Goal: Book appointment/travel/reservation

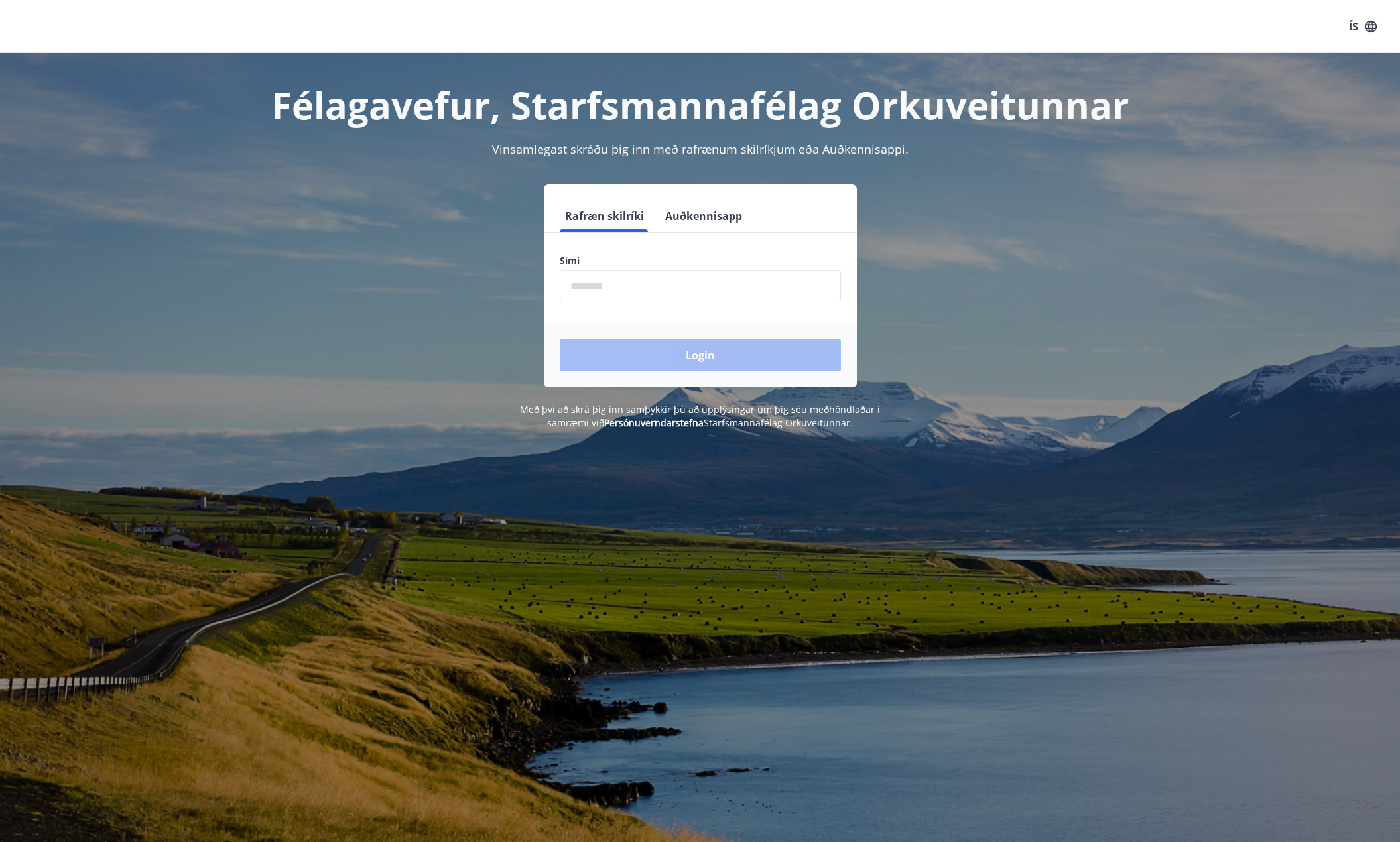
click at [680, 293] on input "phone" at bounding box center [700, 285] width 282 height 32
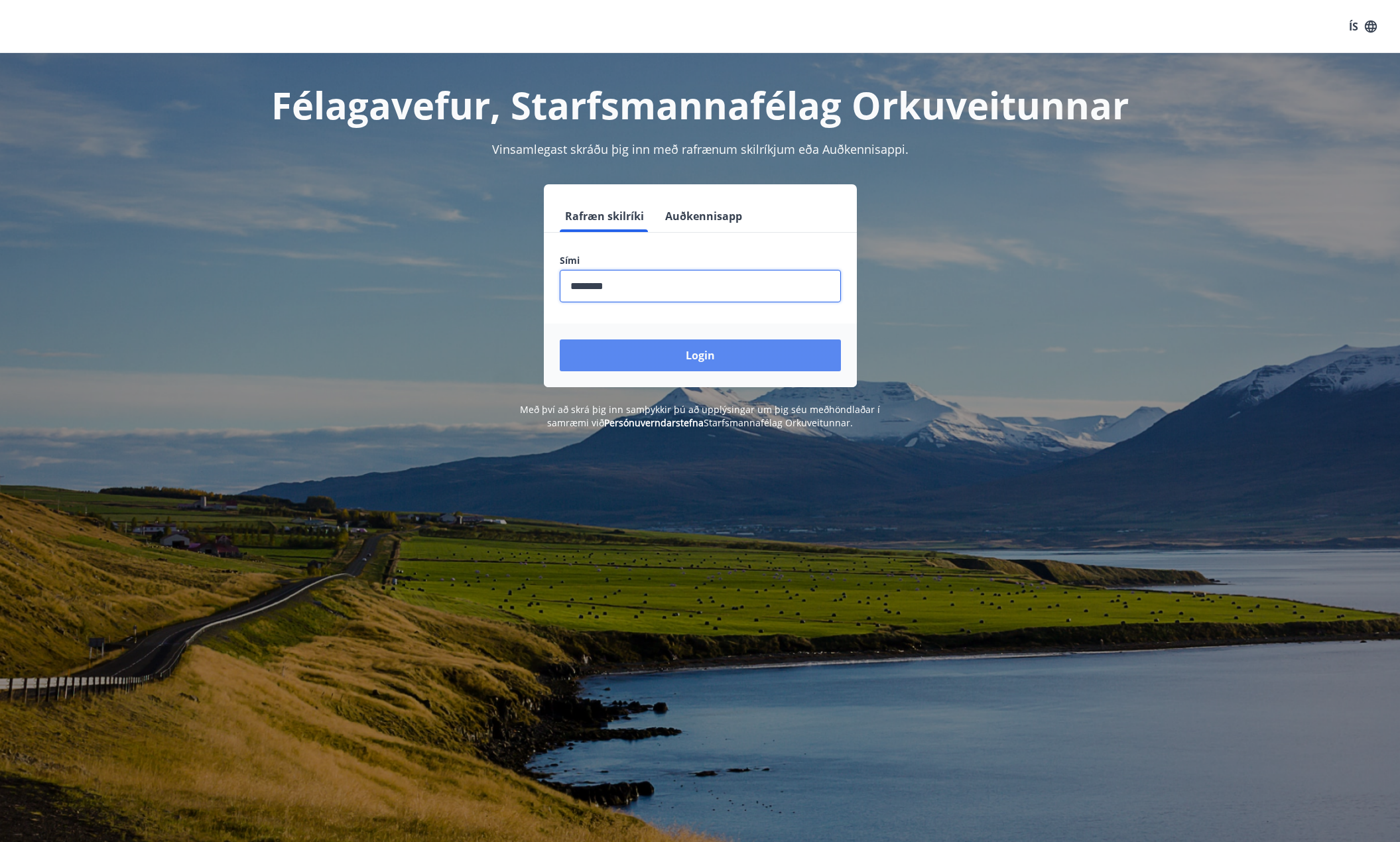
type input "********"
click at [694, 358] on button "Login" at bounding box center [700, 355] width 282 height 31
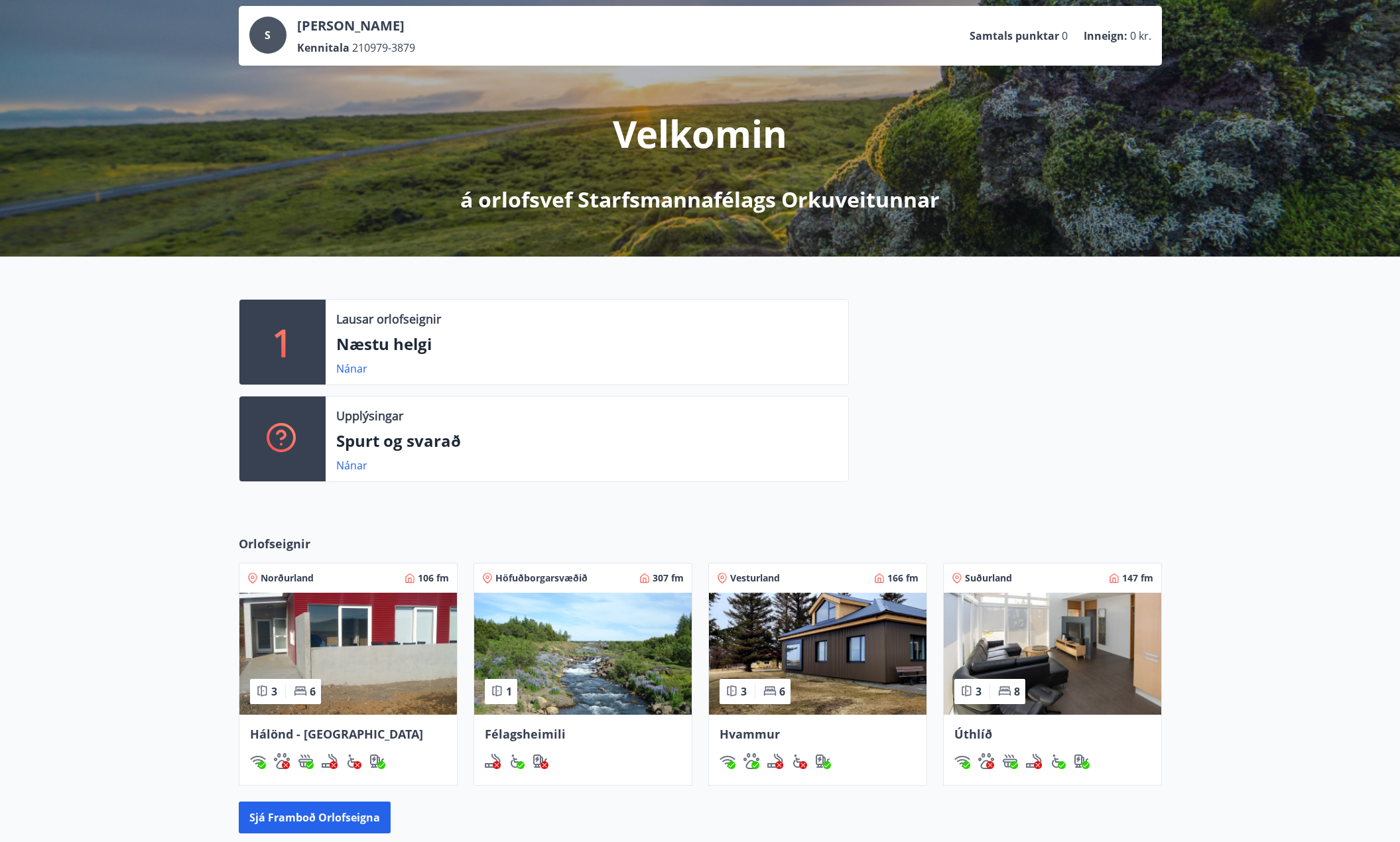
scroll to position [198, 0]
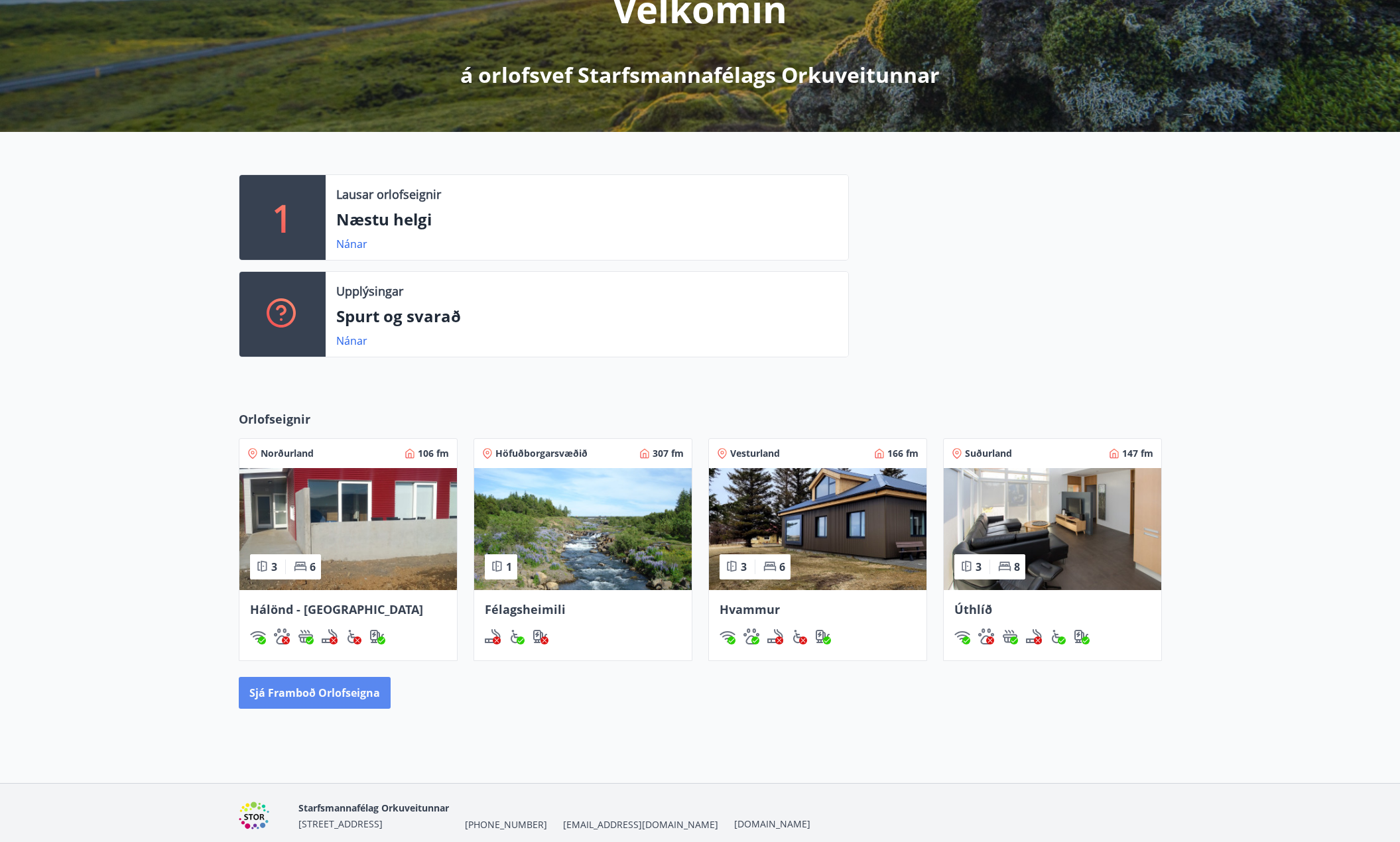
click at [295, 693] on button "Sjá framboð orlofseigna" at bounding box center [315, 692] width 151 height 31
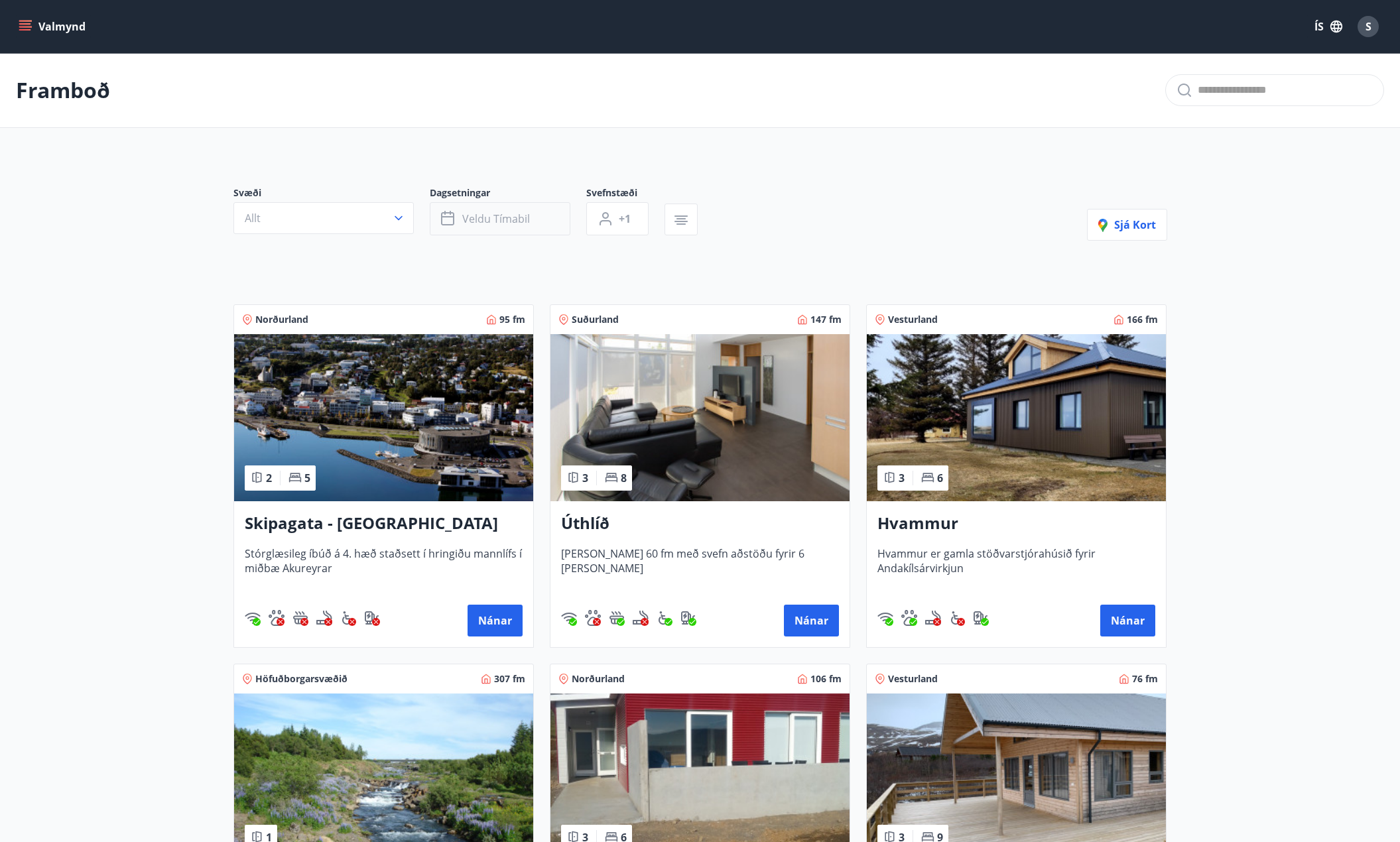
click at [526, 227] on button "Veldu tímabil" at bounding box center [500, 219] width 140 height 33
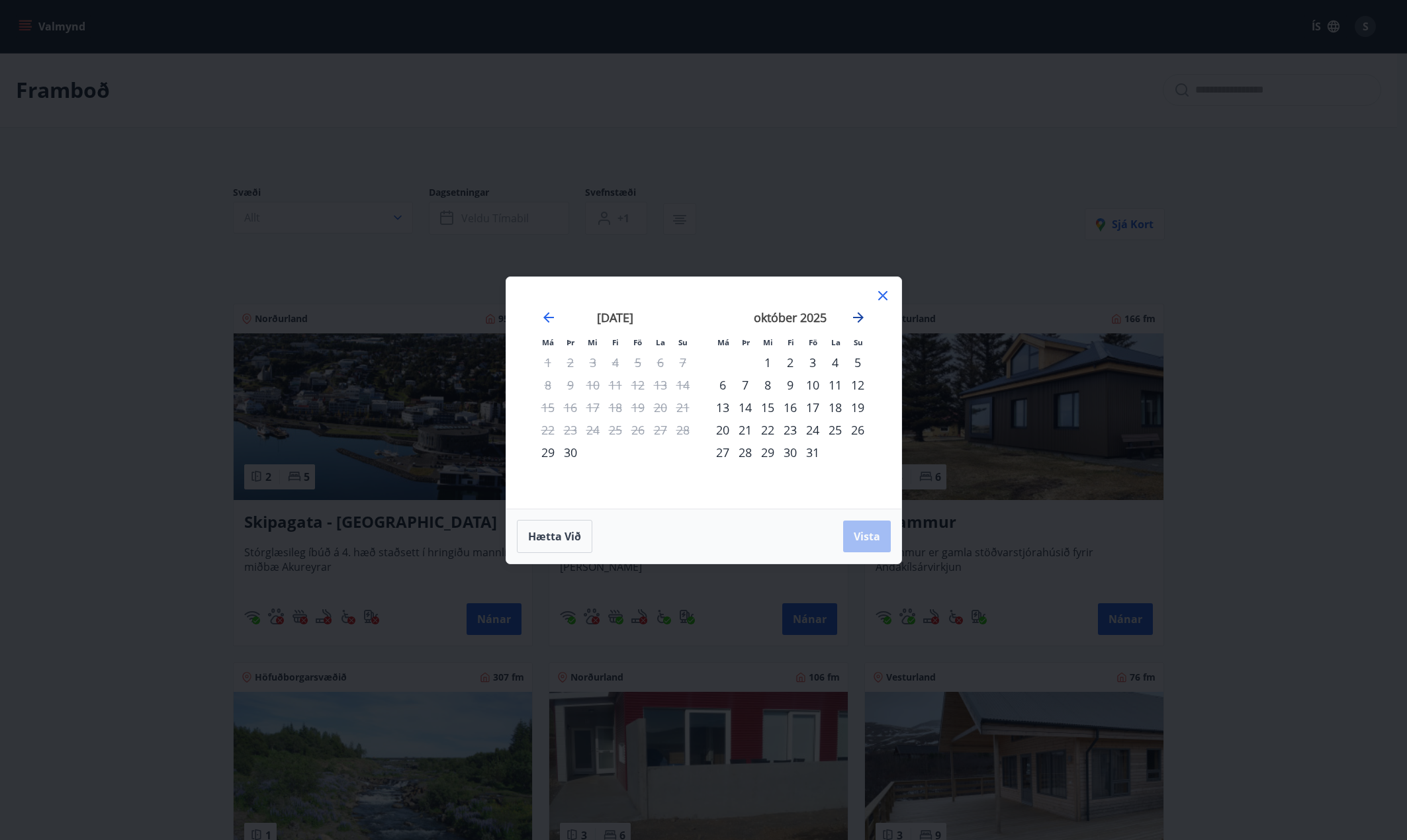
click at [857, 320] on icon "Move forward to switch to the next month." at bounding box center [858, 317] width 16 height 16
click at [859, 318] on icon "Move forward to switch to the next month." at bounding box center [858, 317] width 16 height 16
click at [861, 317] on icon "Move forward to switch to the next month." at bounding box center [858, 317] width 10 height 10
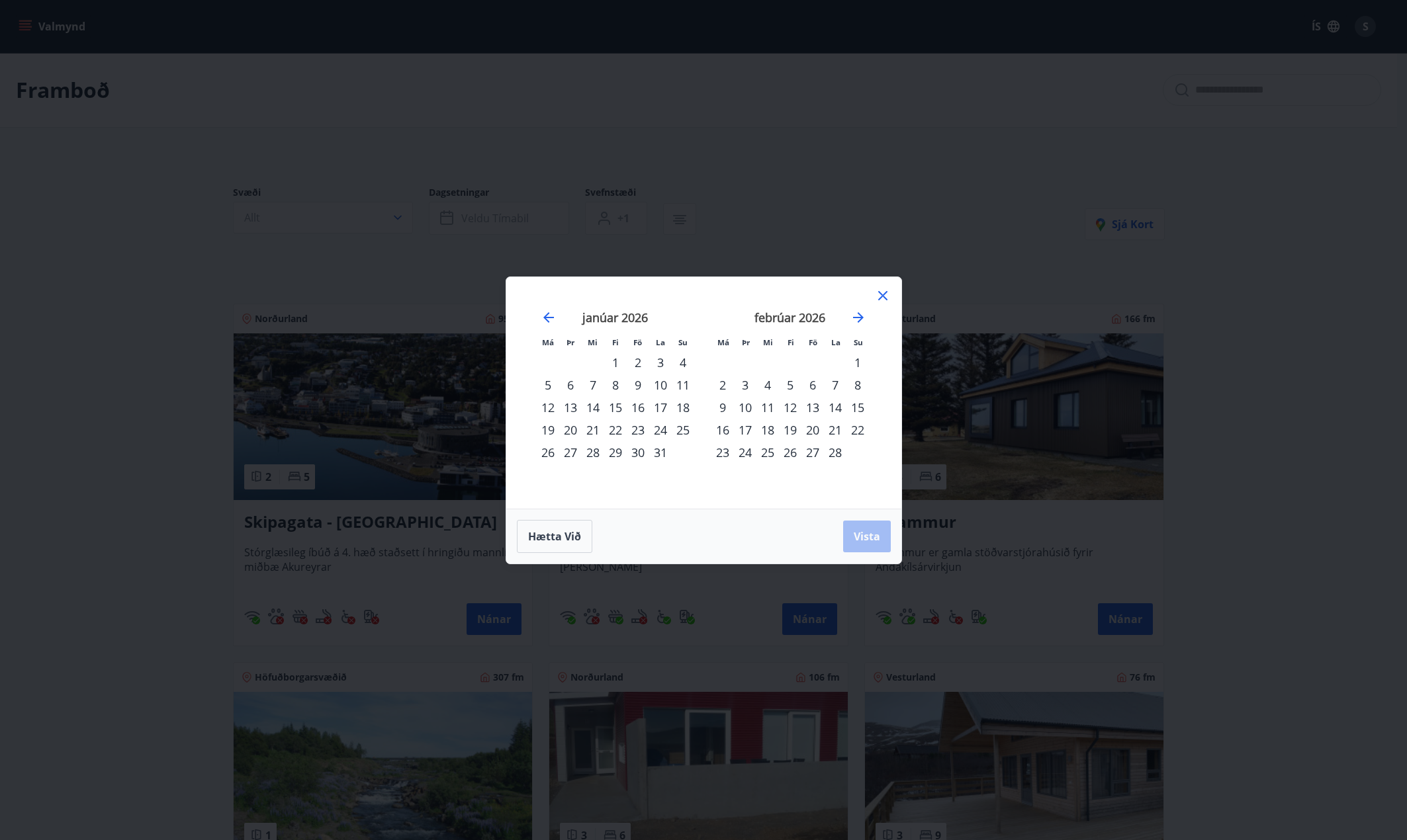
click at [791, 430] on div "19" at bounding box center [790, 430] width 22 height 22
click at [726, 449] on div "23" at bounding box center [722, 452] width 22 height 22
click at [870, 535] on span "Vista" at bounding box center [866, 537] width 27 height 15
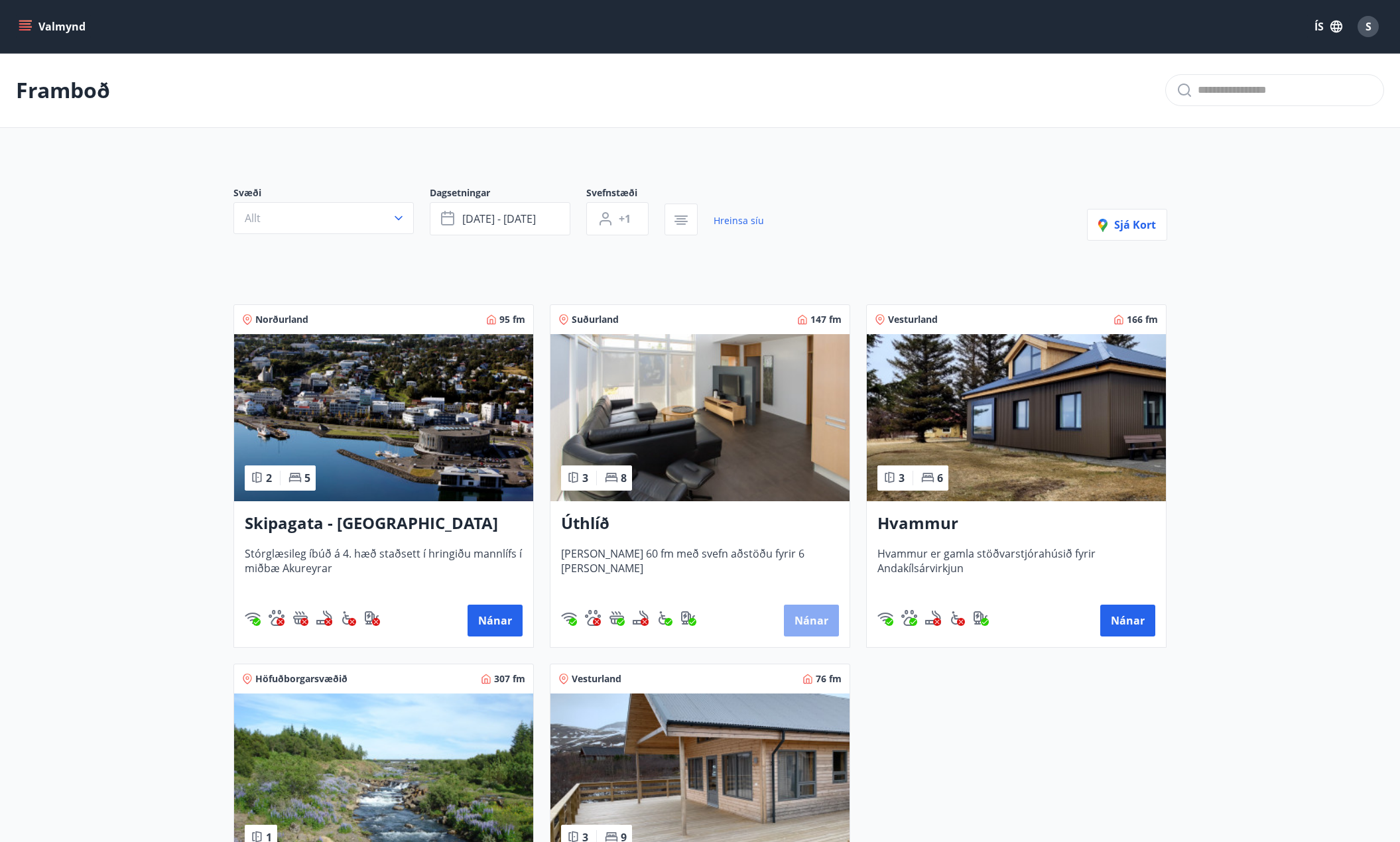
click at [823, 622] on button "Nánar" at bounding box center [812, 620] width 55 height 31
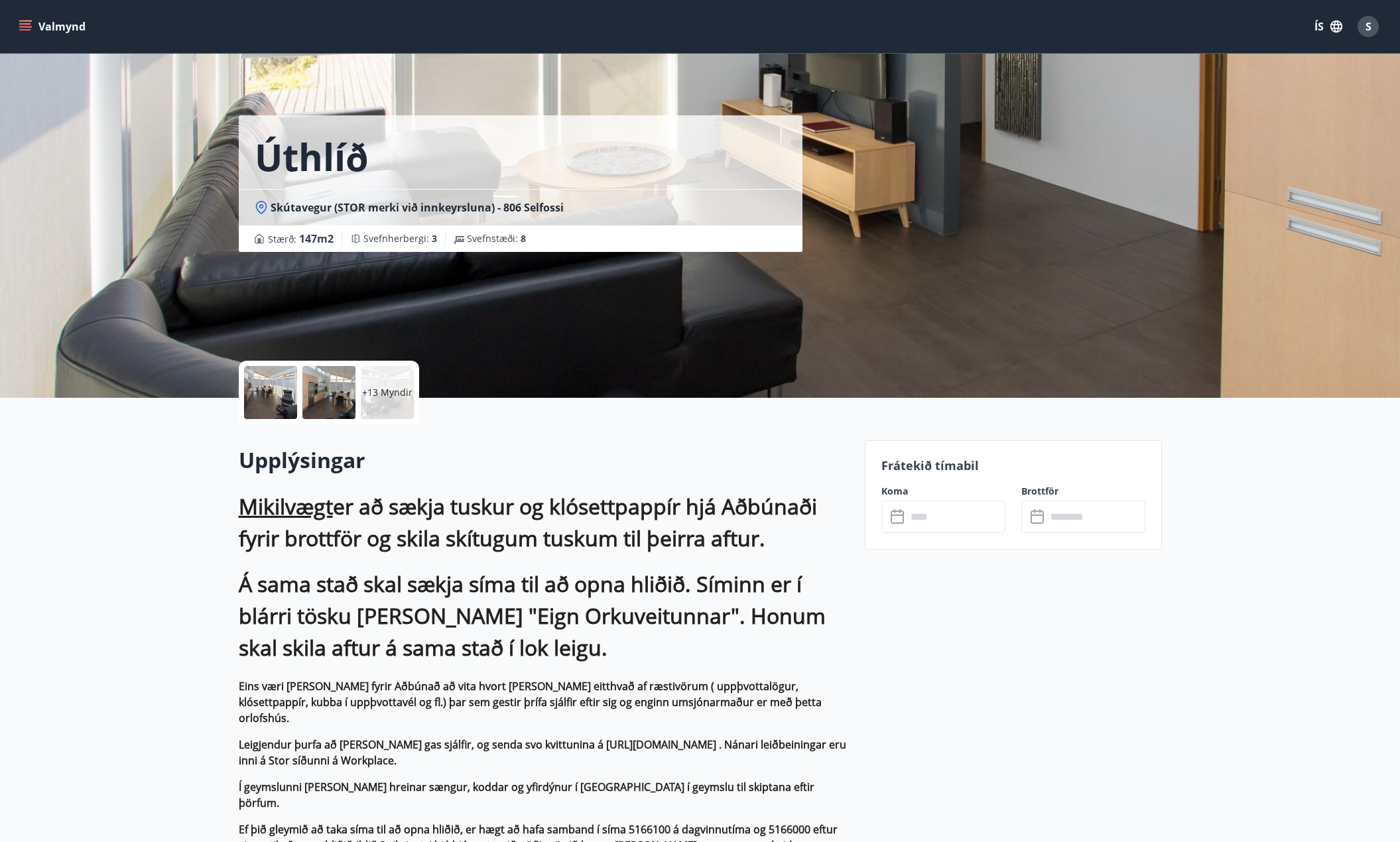
click at [343, 403] on div at bounding box center [328, 391] width 53 height 53
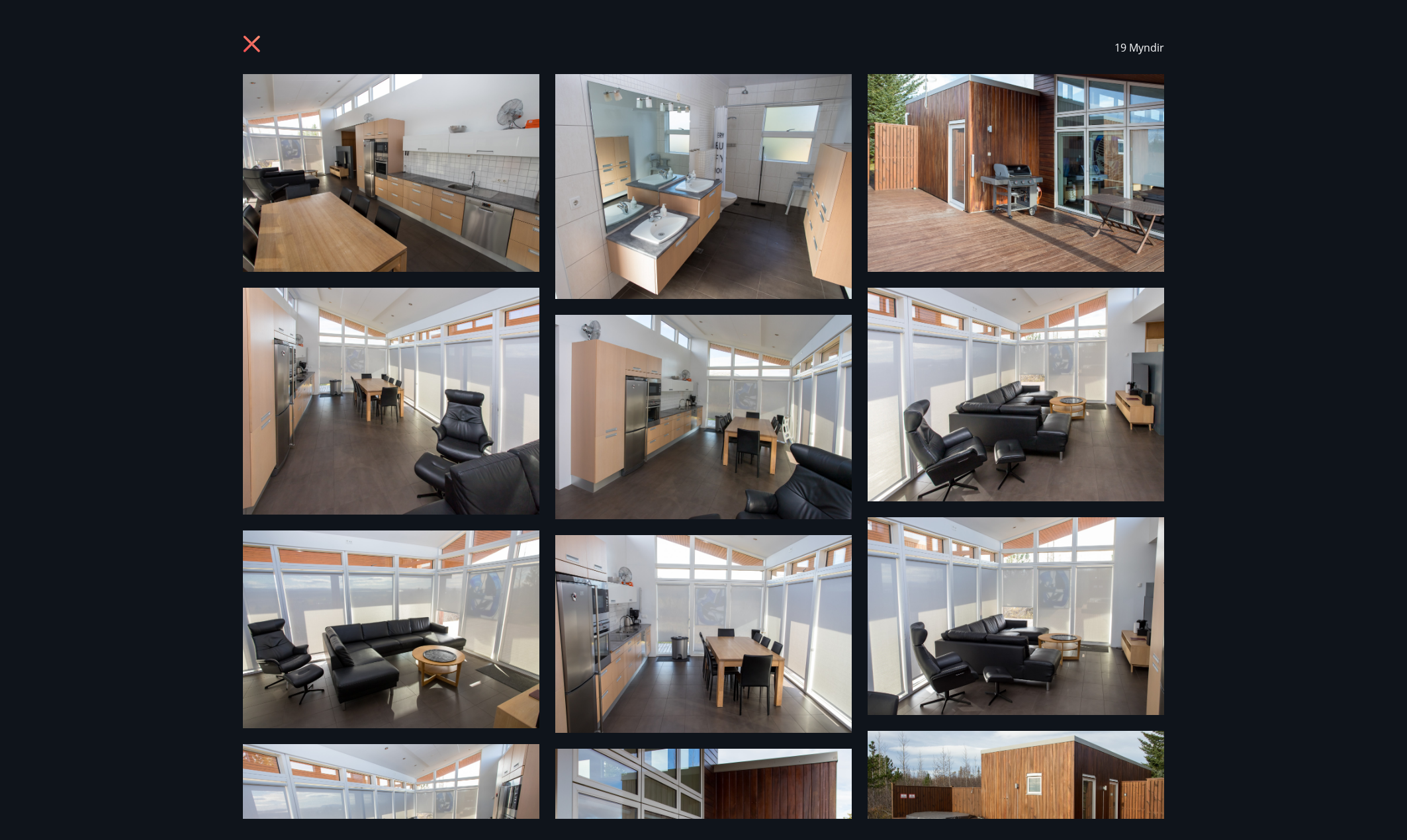
click at [246, 43] on icon at bounding box center [253, 45] width 21 height 21
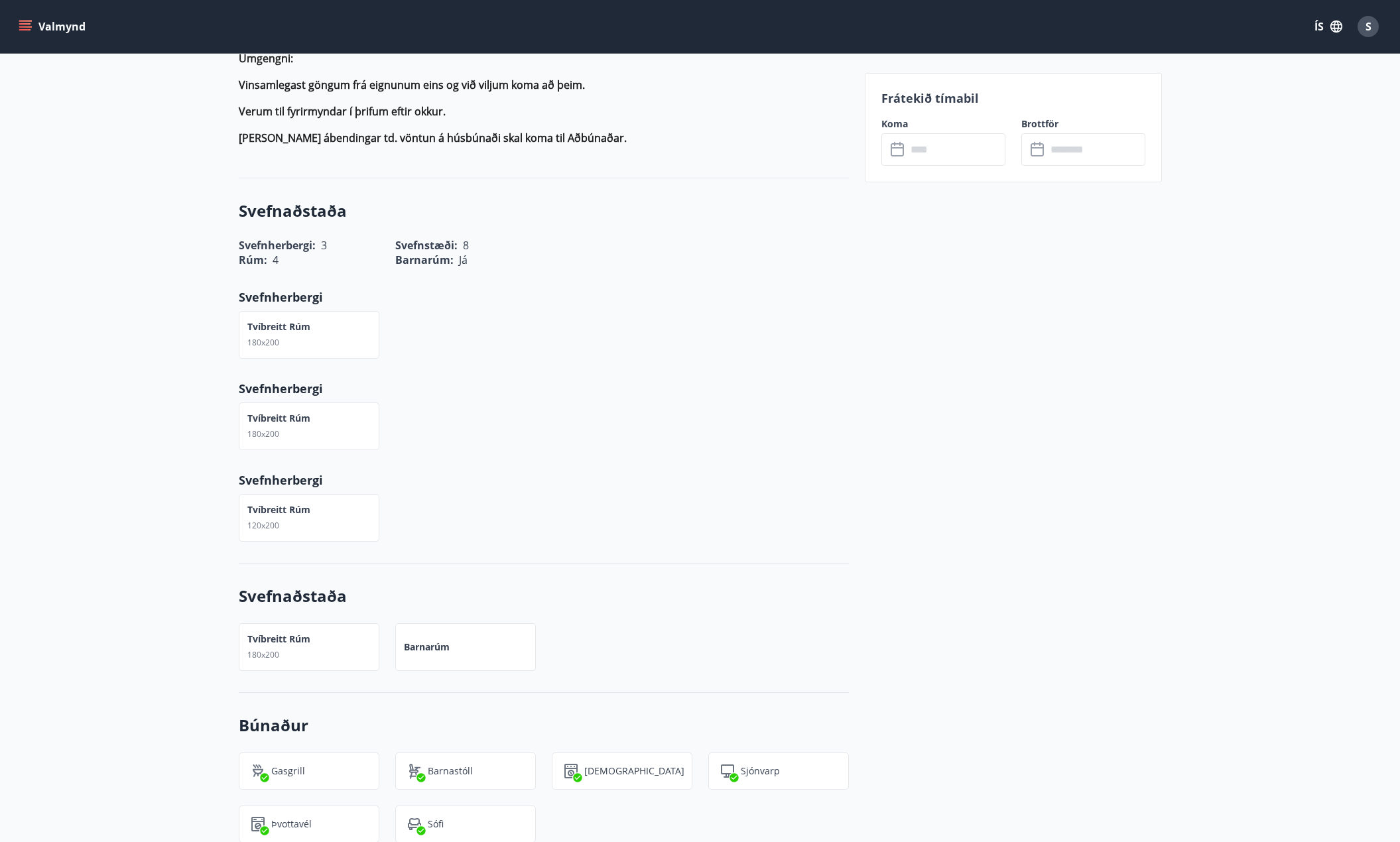
scroll to position [1194, 0]
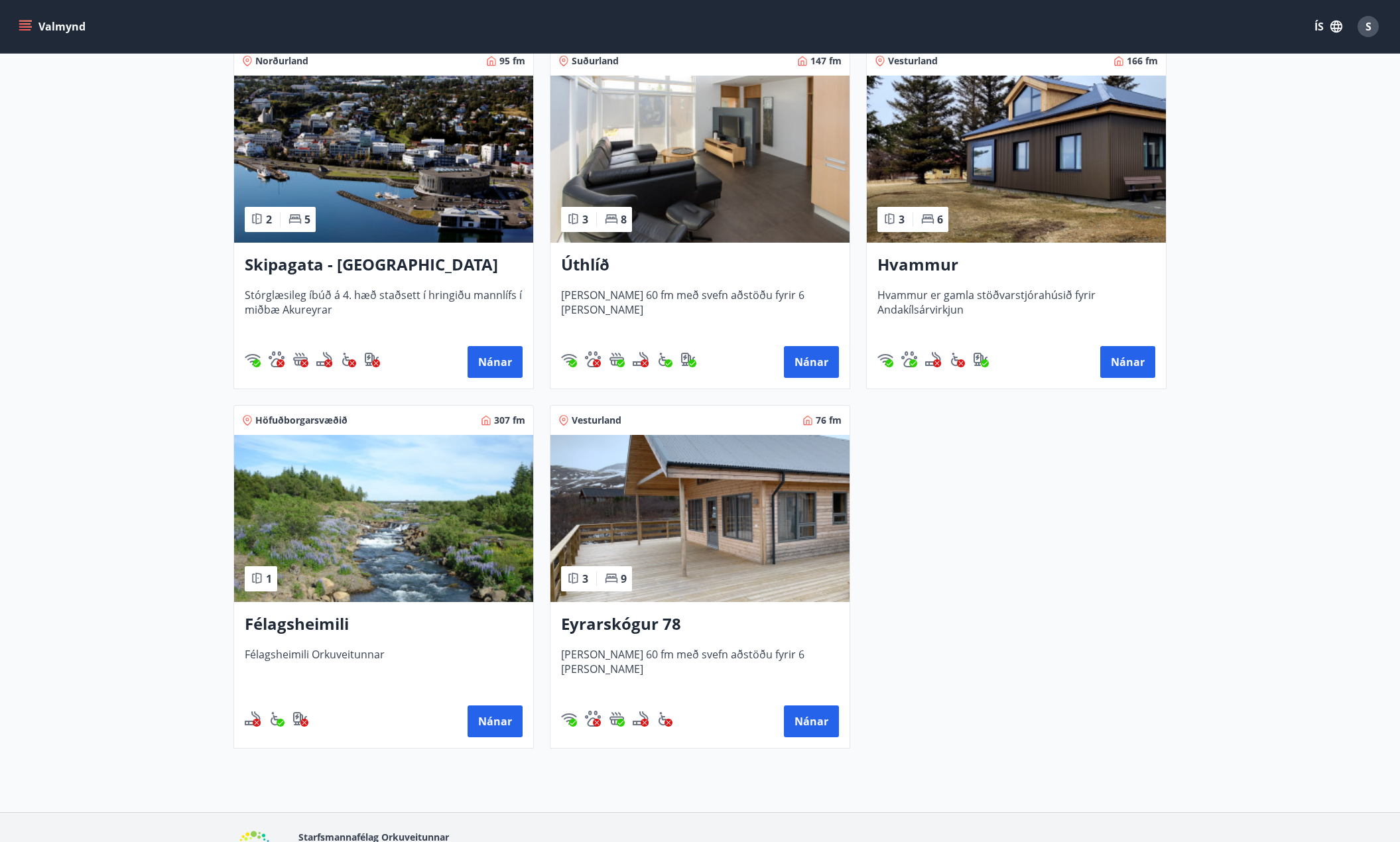
scroll to position [265, 0]
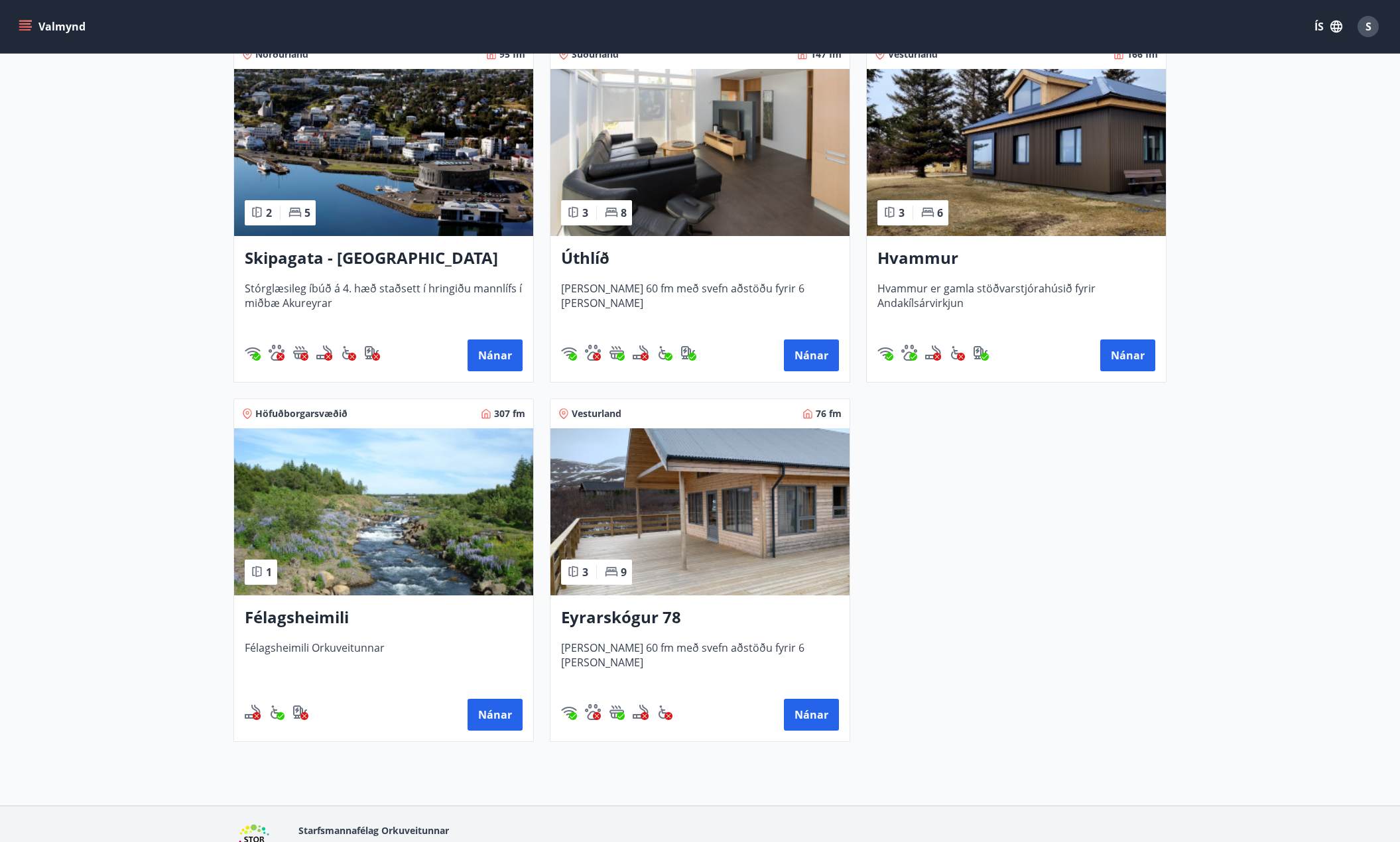
click at [609, 522] on img at bounding box center [700, 511] width 299 height 167
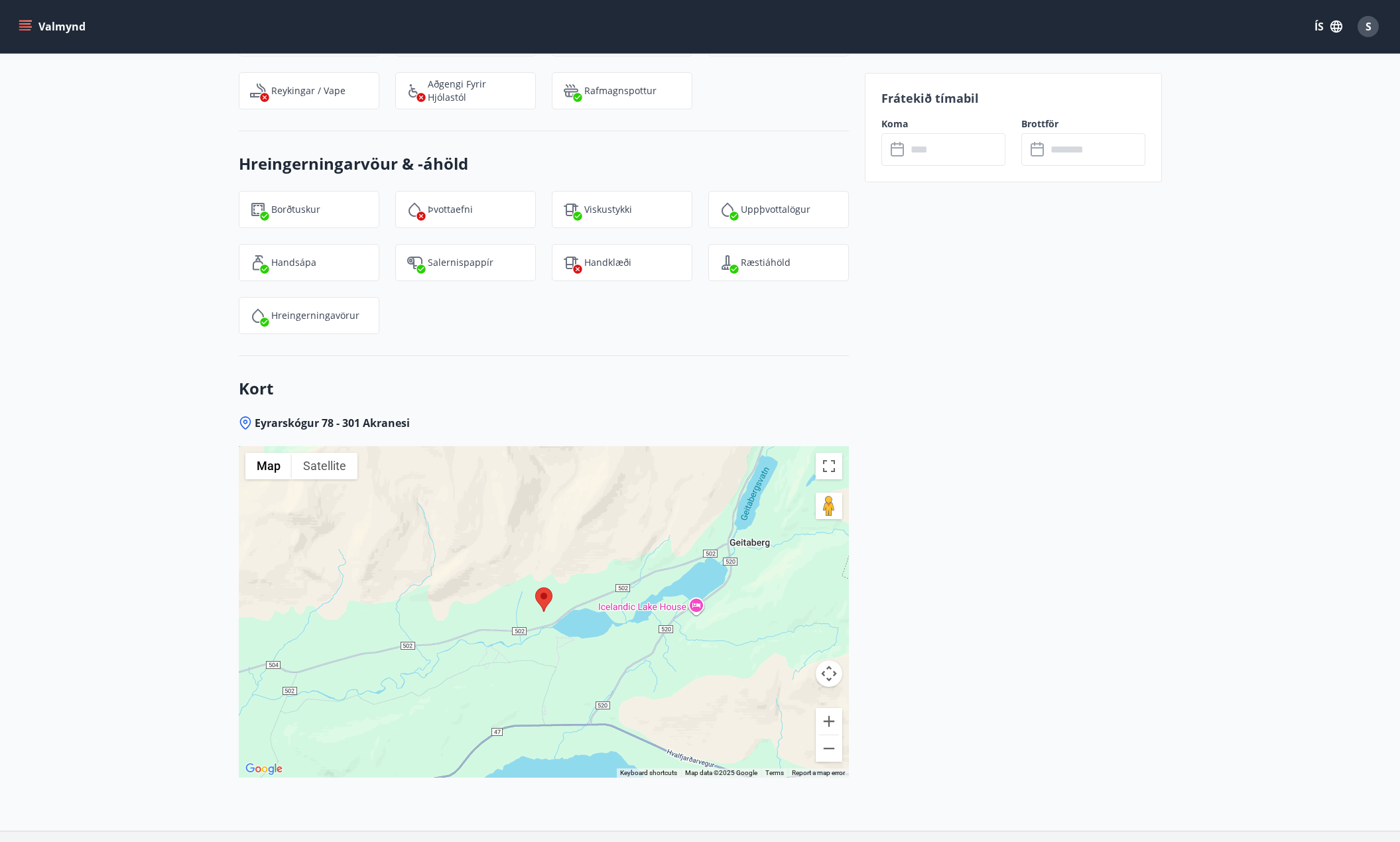
scroll to position [2984, 0]
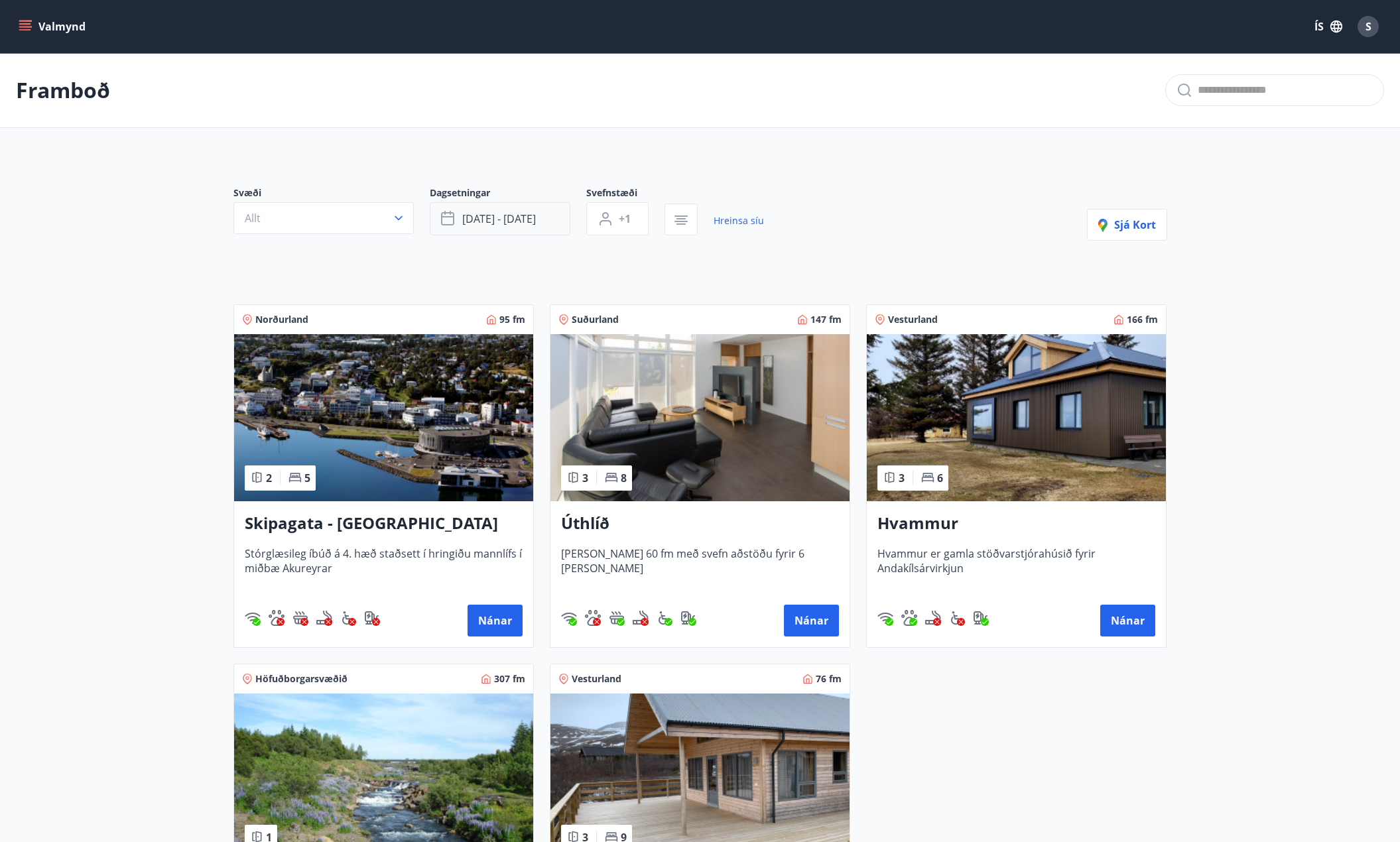
click at [528, 223] on span "feb 19 - feb 23" at bounding box center [500, 219] width 74 height 15
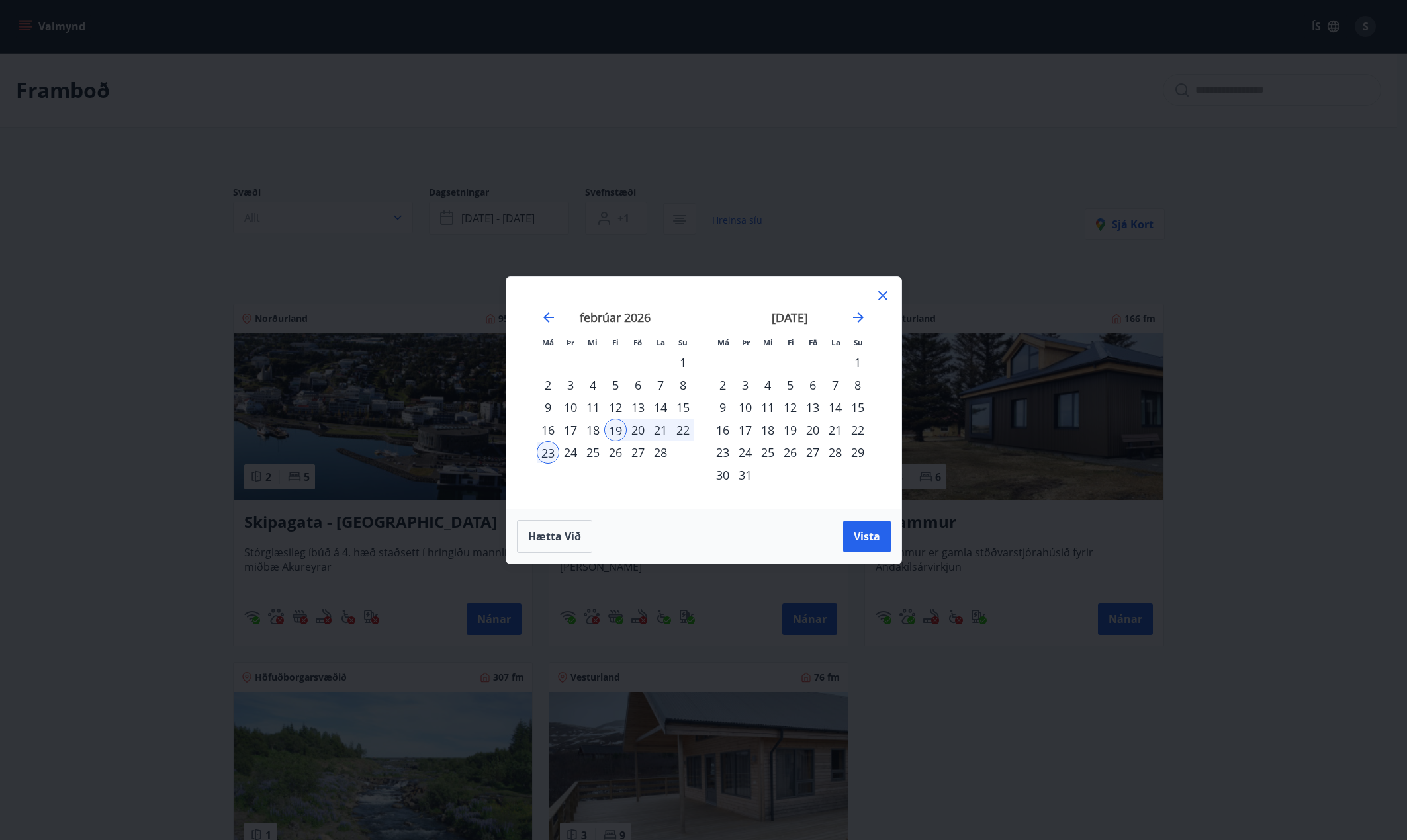
click at [616, 427] on div "19" at bounding box center [616, 430] width 22 height 22
click at [682, 430] on div "22" at bounding box center [683, 430] width 22 height 22
click at [868, 539] on span "Vista" at bounding box center [866, 537] width 27 height 15
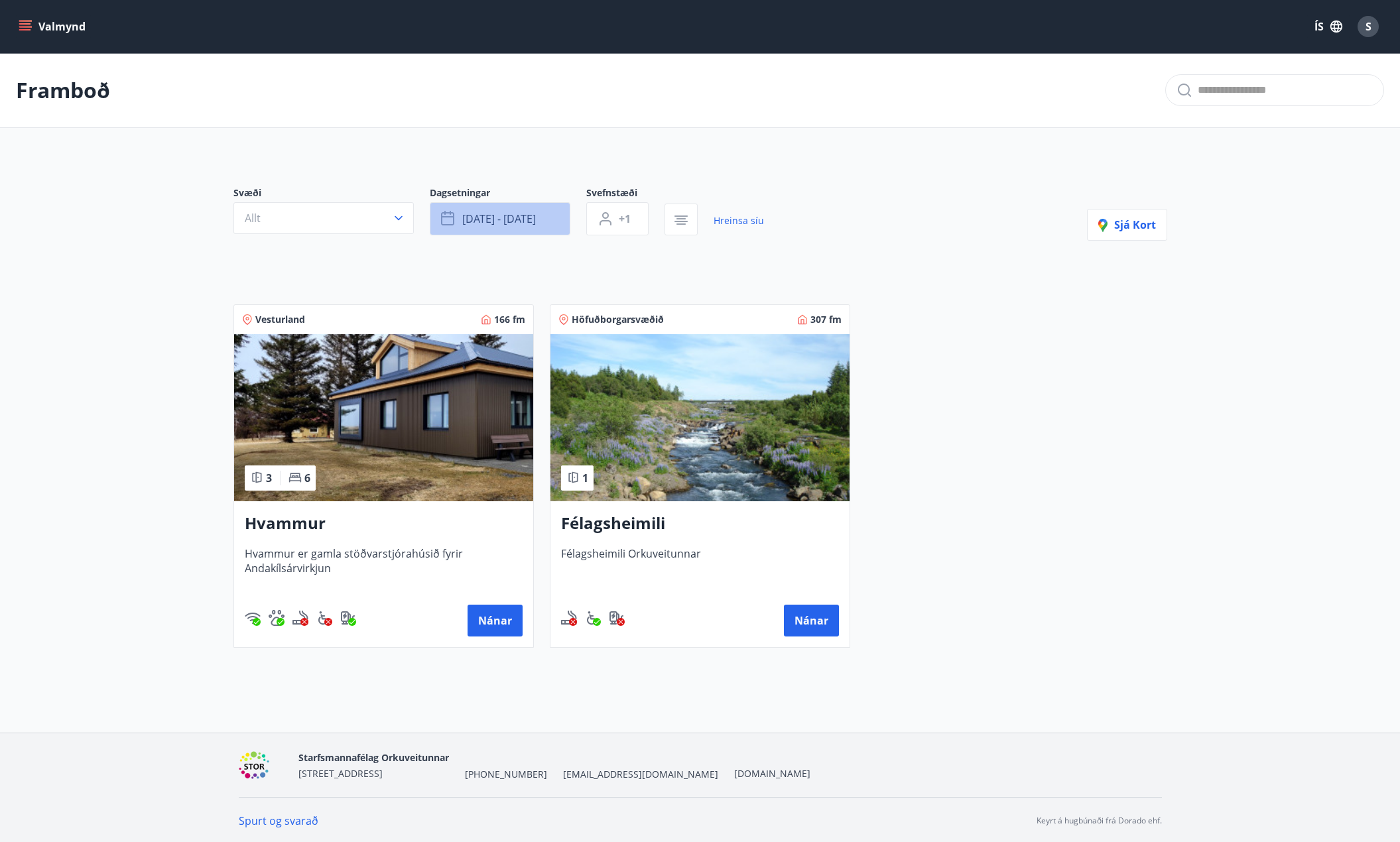
click at [529, 215] on span "feb 19 - feb 22" at bounding box center [500, 219] width 74 height 15
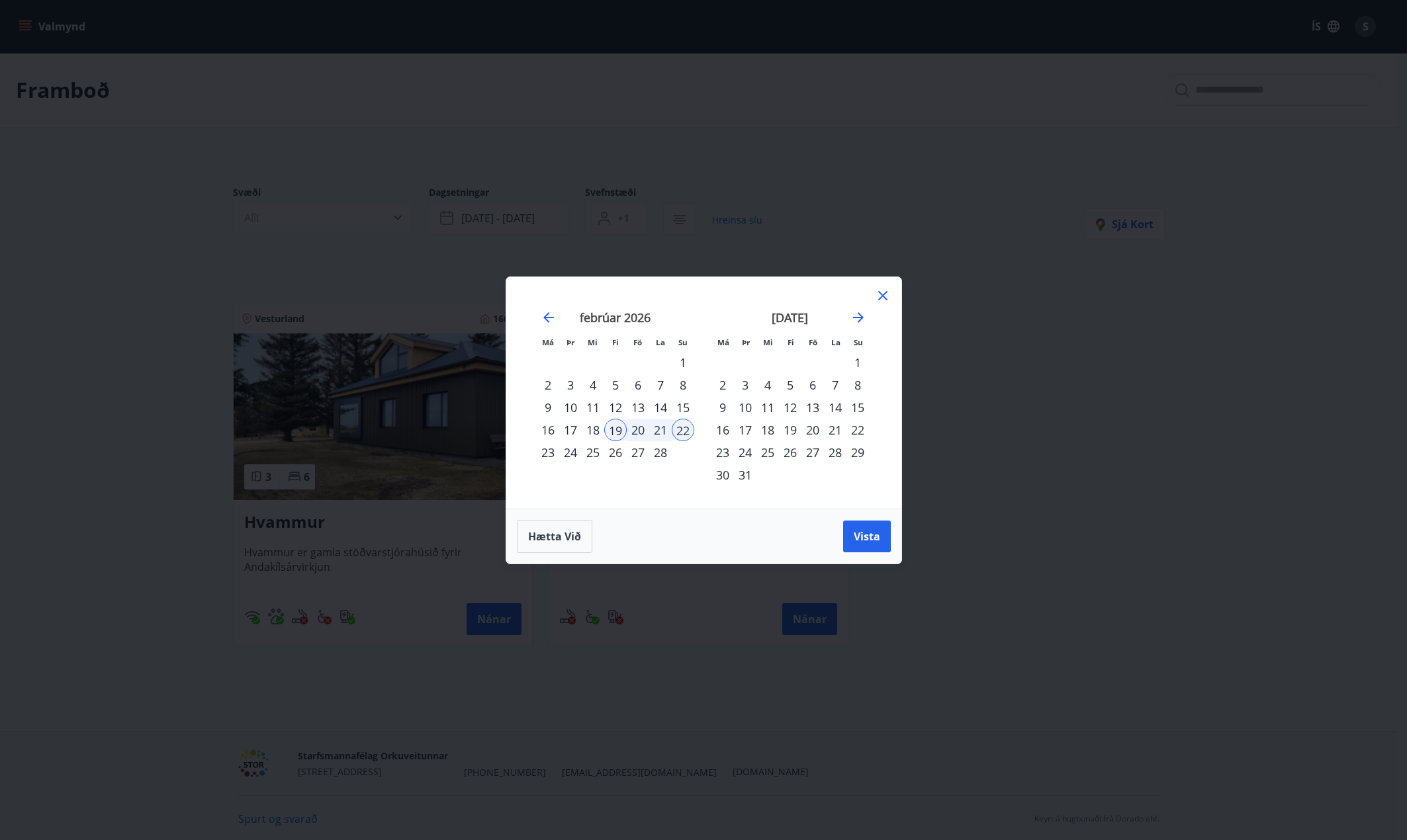
click at [614, 427] on div "19" at bounding box center [616, 430] width 22 height 22
click at [547, 453] on div "23" at bounding box center [547, 452] width 22 height 22
click at [865, 535] on span "Vista" at bounding box center [866, 537] width 27 height 15
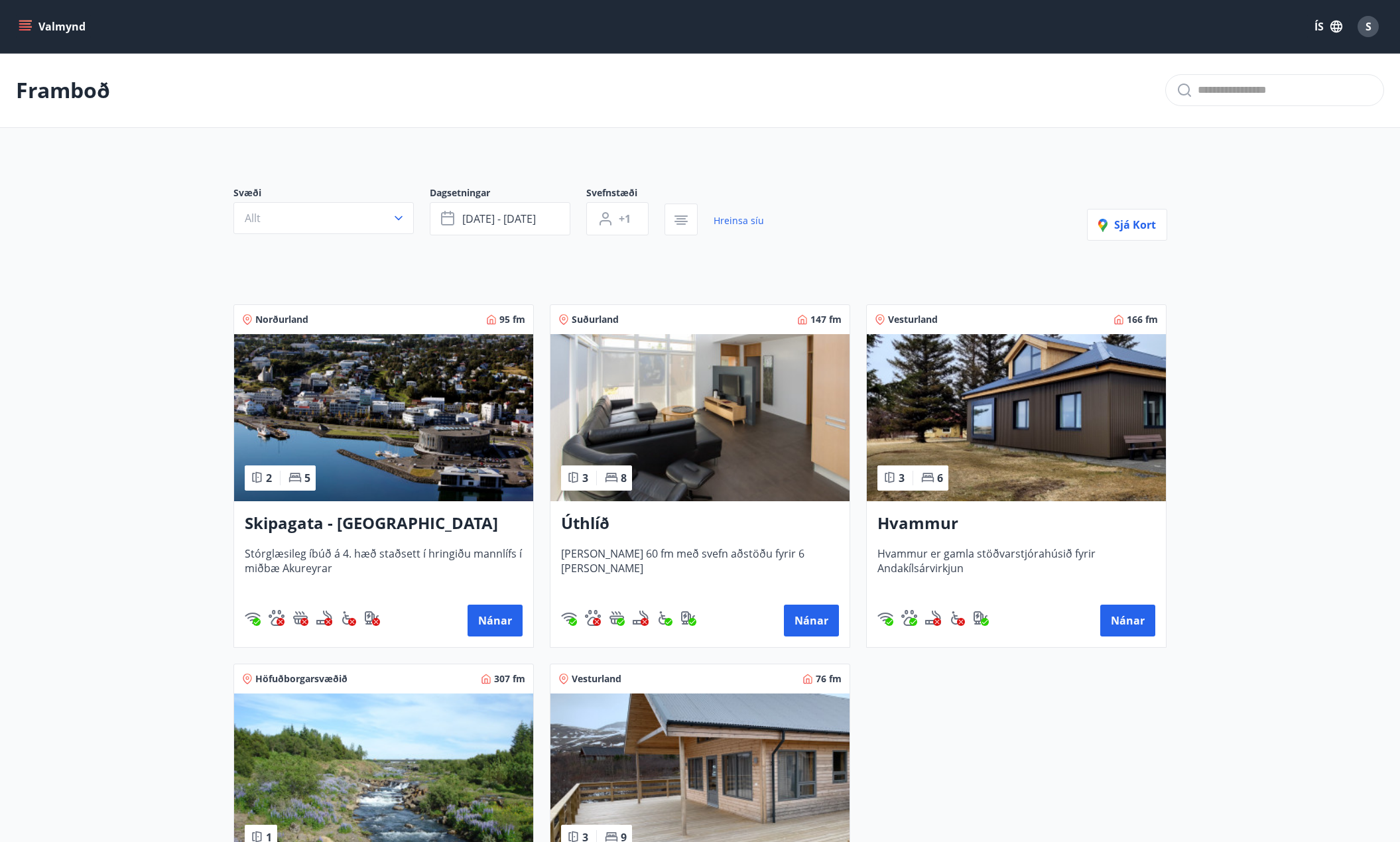
click at [747, 429] on img at bounding box center [700, 417] width 299 height 167
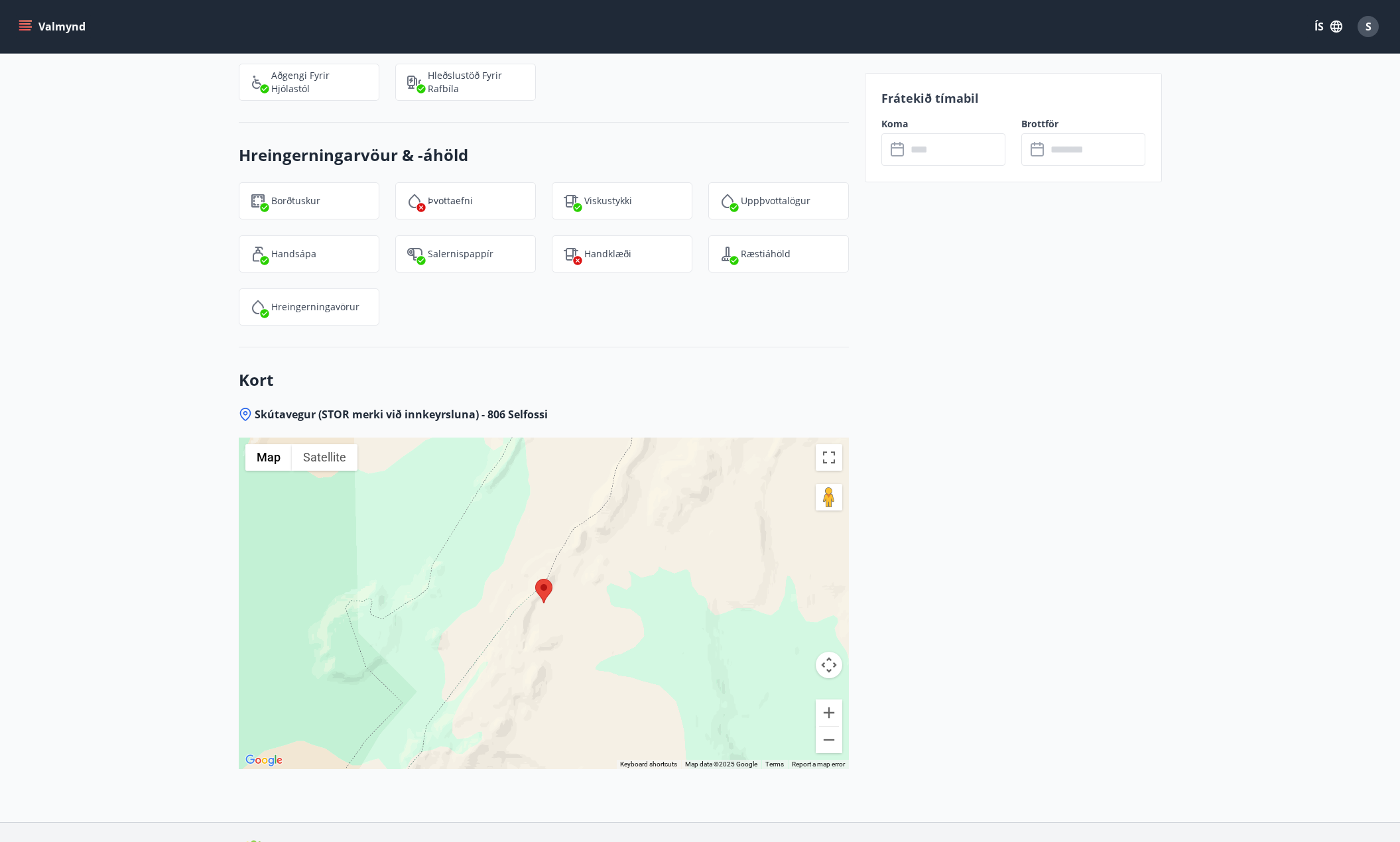
scroll to position [2418, 0]
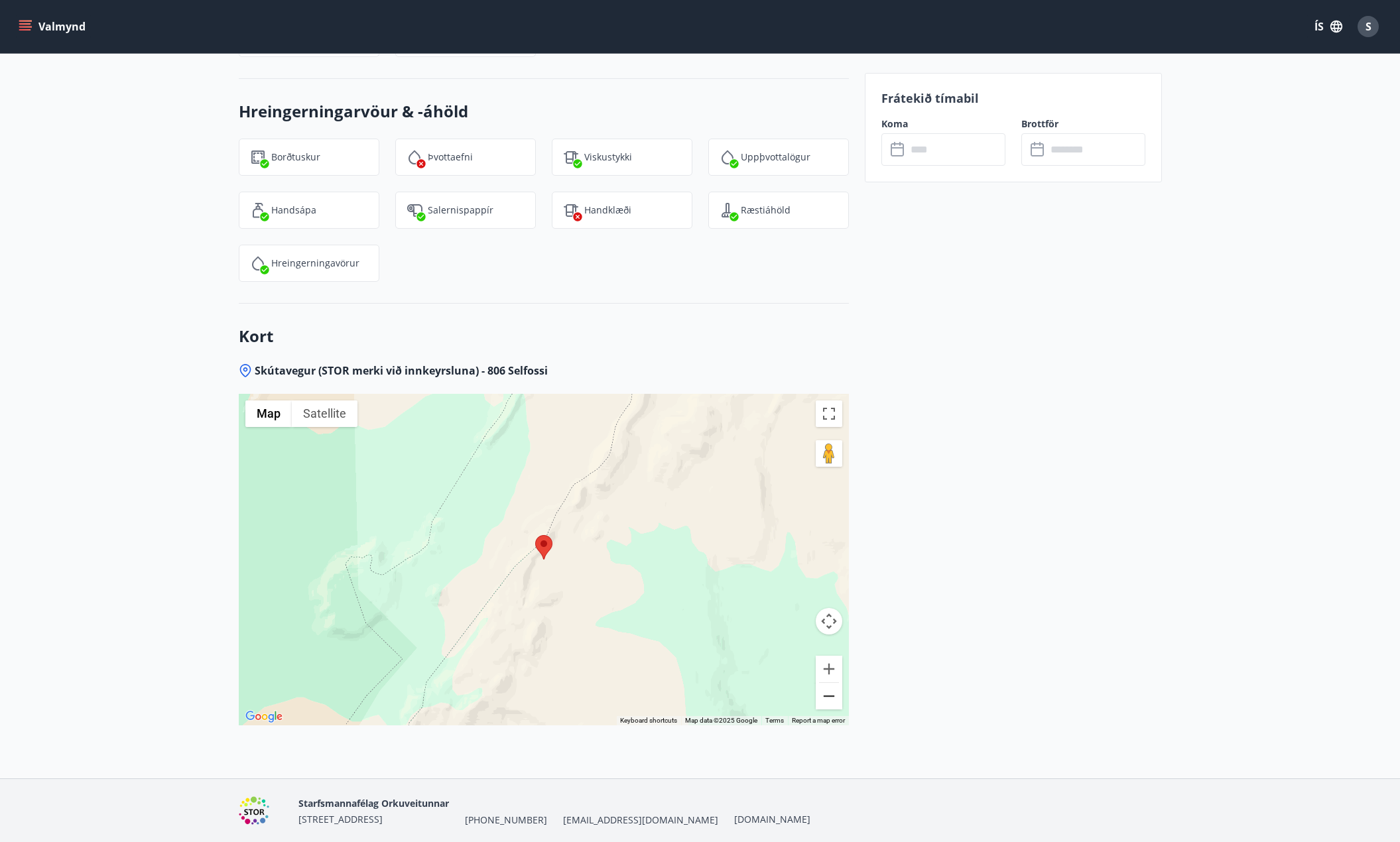
click at [827, 683] on button "Zoom out" at bounding box center [828, 696] width 27 height 27
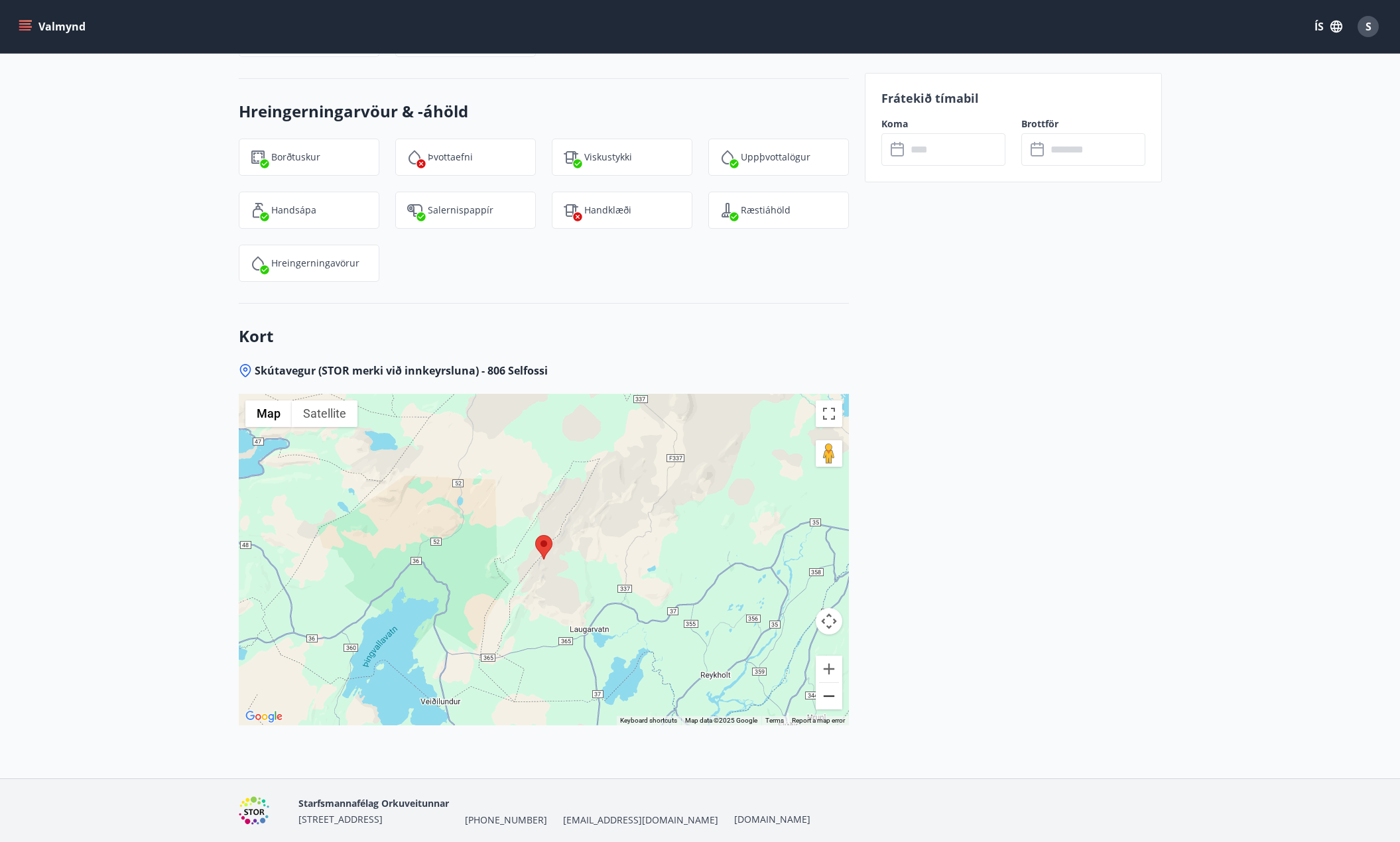
click at [827, 683] on button "Zoom out" at bounding box center [828, 696] width 27 height 27
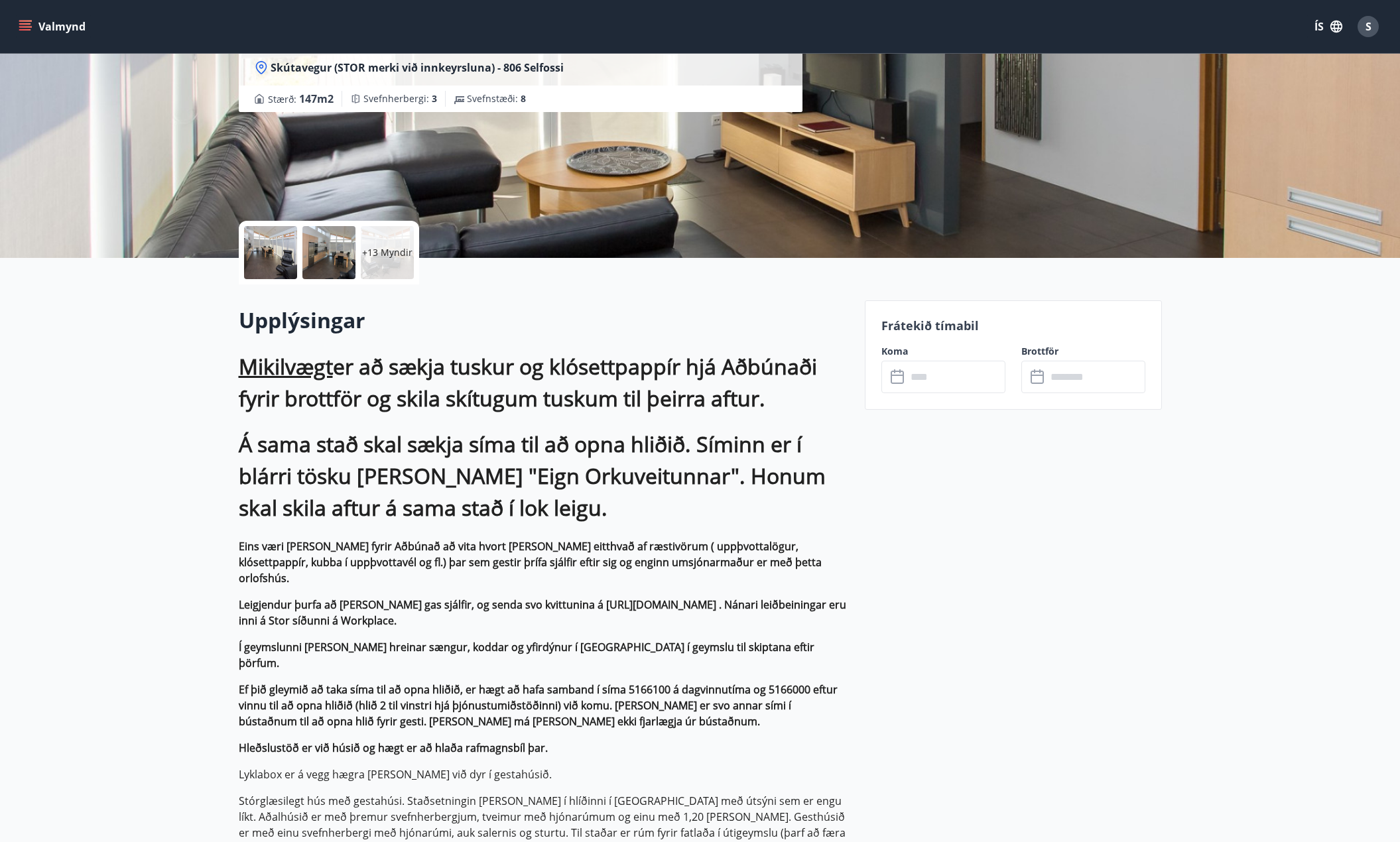
scroll to position [0, 0]
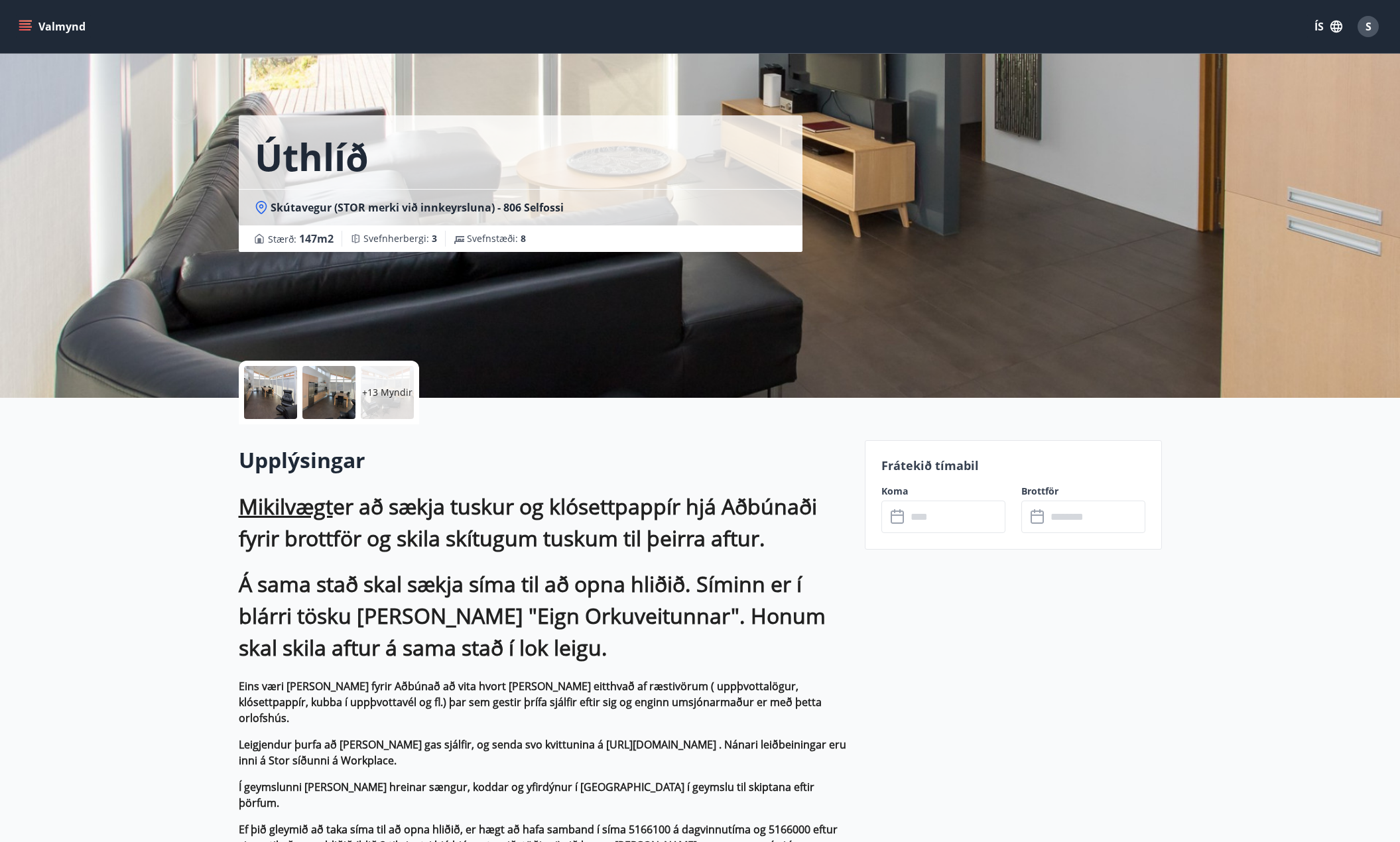
click at [932, 509] on input "text" at bounding box center [956, 516] width 99 height 32
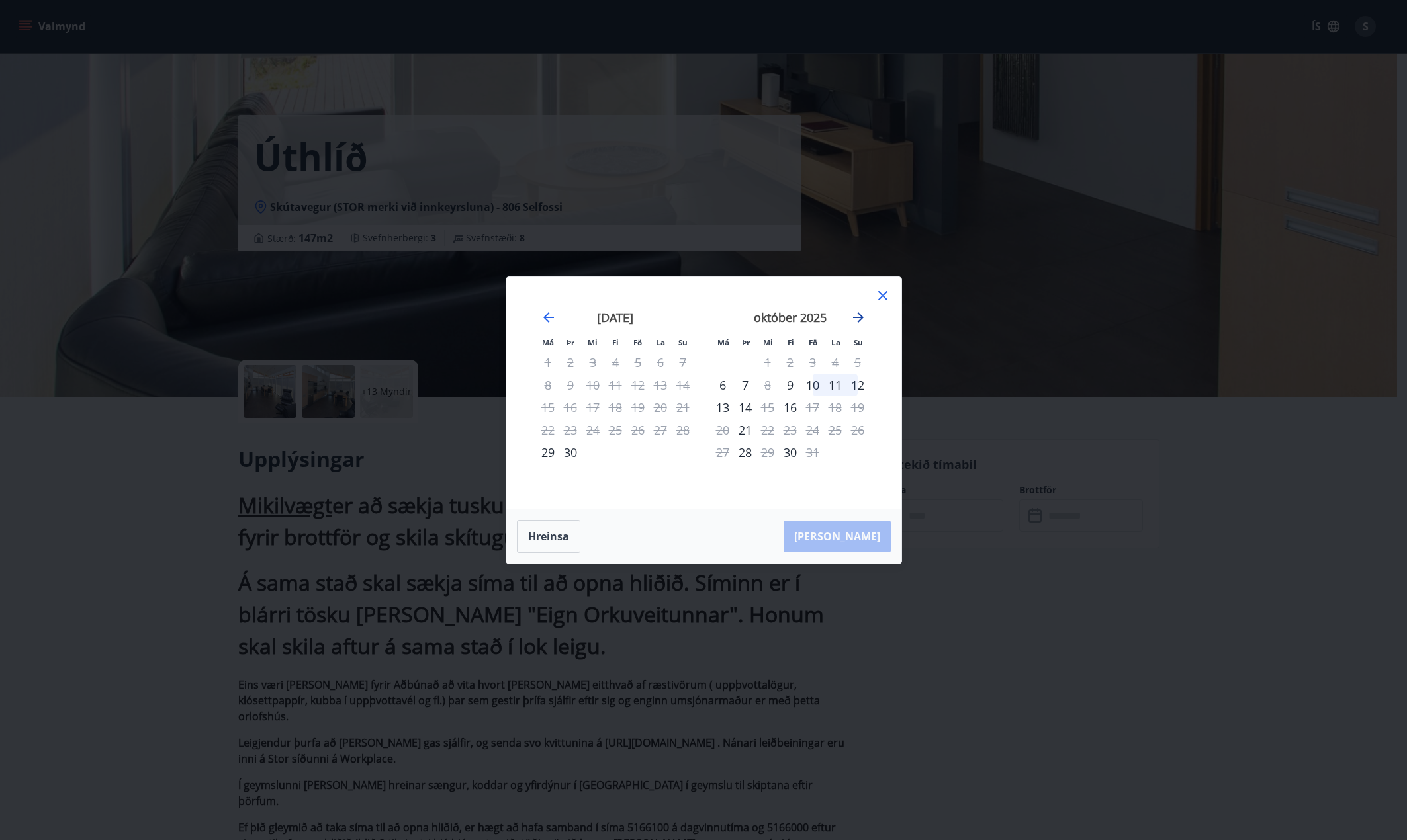
click at [862, 318] on icon "Move forward to switch to the next month." at bounding box center [858, 317] width 10 height 10
click at [879, 292] on icon at bounding box center [883, 296] width 9 height 9
